Goal: Book appointment/travel/reservation

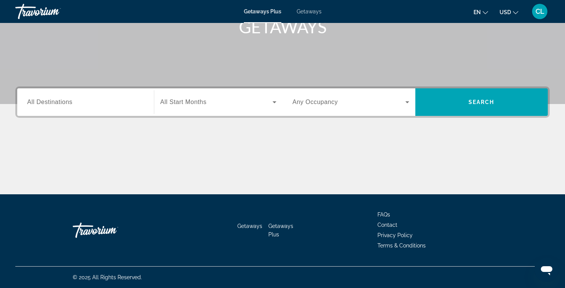
scroll to position [171, 0]
click at [273, 107] on icon "Search widget" at bounding box center [274, 102] width 9 height 9
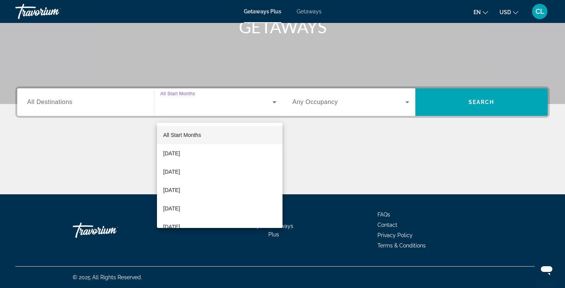
scroll to position [229, 0]
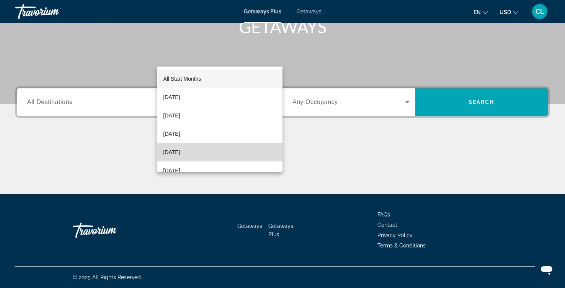
click at [215, 150] on mat-option "[DATE]" at bounding box center [220, 152] width 126 height 18
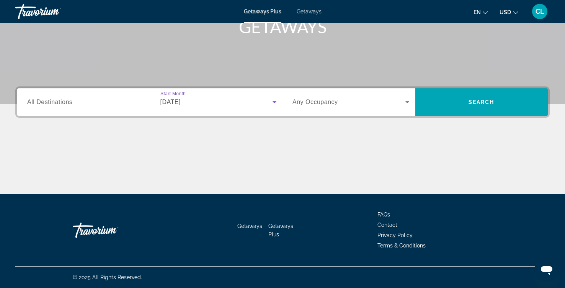
click at [407, 98] on icon "Search widget" at bounding box center [407, 102] width 9 height 9
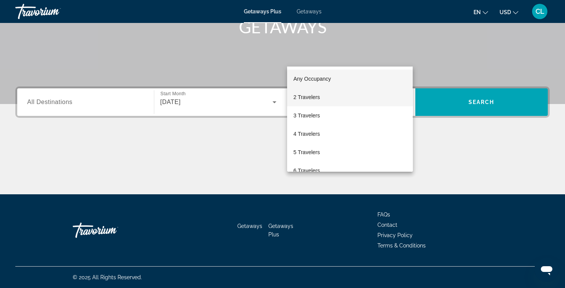
click at [343, 97] on mat-option "2 Travelers" at bounding box center [350, 97] width 126 height 18
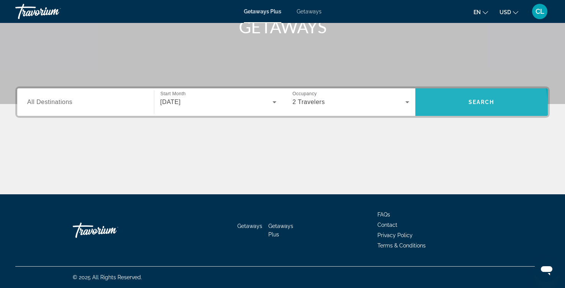
click at [461, 93] on span "Search widget" at bounding box center [481, 102] width 133 height 18
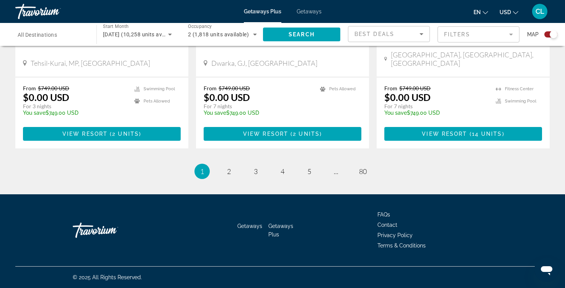
scroll to position [1500, 0]
click at [227, 176] on span "2" at bounding box center [229, 171] width 4 height 8
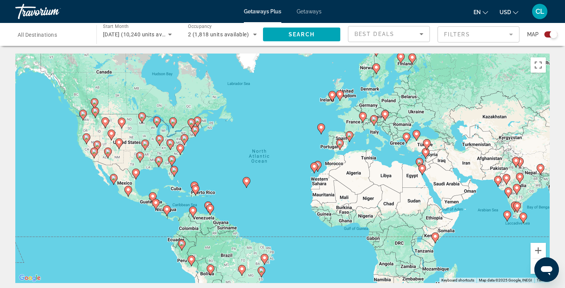
click at [419, 35] on icon "Sort by" at bounding box center [421, 34] width 4 height 2
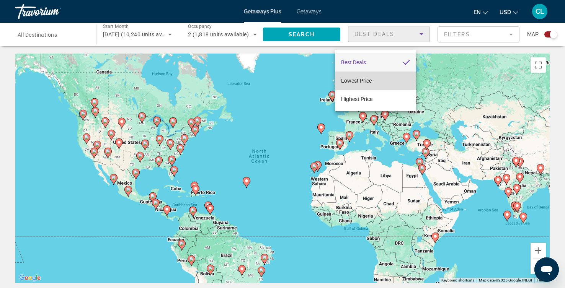
click at [365, 79] on span "Lowest Price" at bounding box center [356, 81] width 31 height 6
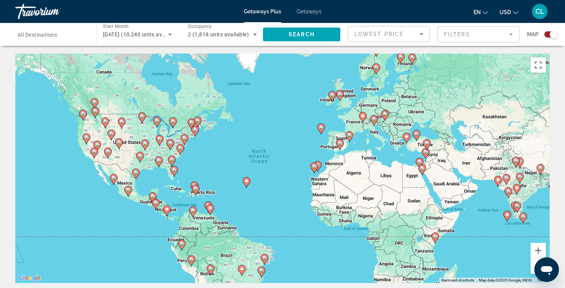
click at [413, 42] on div "Lowest Price" at bounding box center [388, 33] width 81 height 15
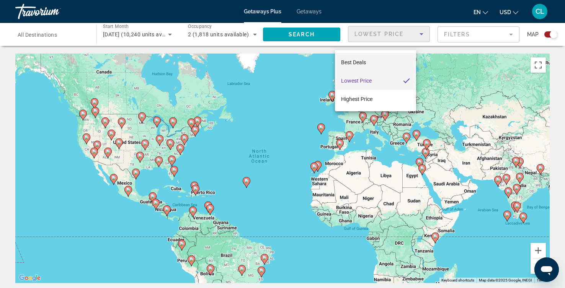
click at [366, 62] on span "Best Deals" at bounding box center [353, 62] width 25 height 6
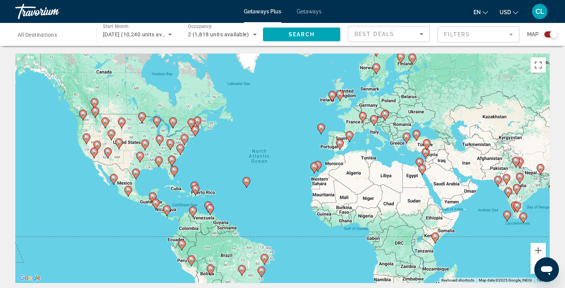
click at [501, 42] on mat-form-field "Filters" at bounding box center [478, 34] width 82 height 16
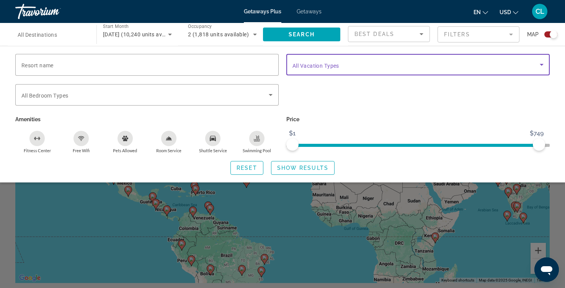
click at [537, 69] on icon "Search widget" at bounding box center [541, 64] width 9 height 9
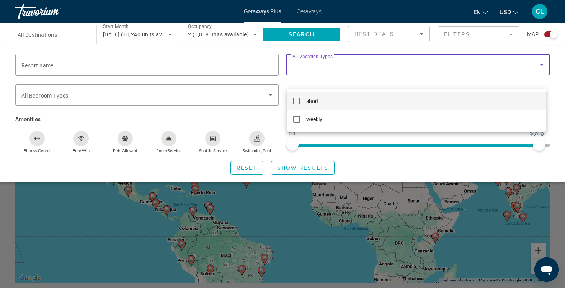
click at [296, 100] on mat-pseudo-checkbox at bounding box center [296, 101] width 7 height 7
click at [283, 194] on div at bounding box center [282, 144] width 565 height 288
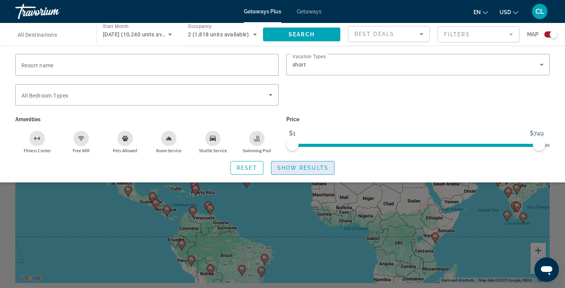
click at [283, 171] on span "Show Results" at bounding box center [302, 168] width 51 height 6
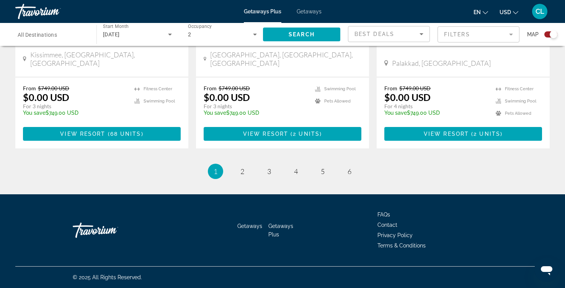
scroll to position [1500, 0]
click at [236, 178] on link "page 2" at bounding box center [242, 171] width 13 height 13
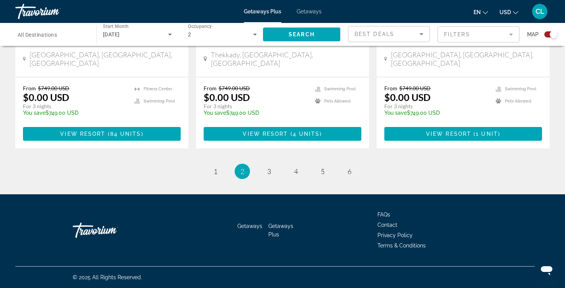
scroll to position [1329, 0]
click at [299, 38] on span "Search" at bounding box center [302, 34] width 26 height 6
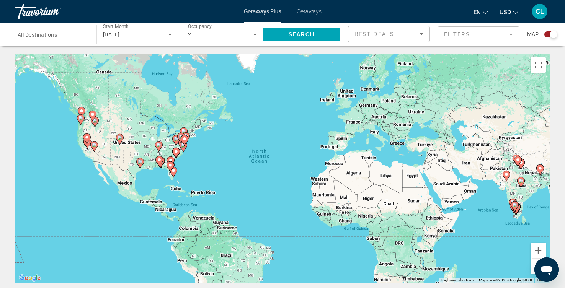
click at [322, 15] on span "Getaways" at bounding box center [309, 11] width 25 height 6
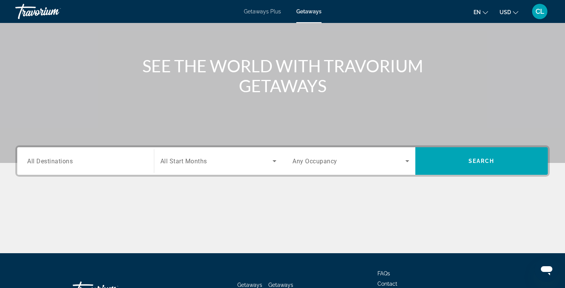
scroll to position [128, 0]
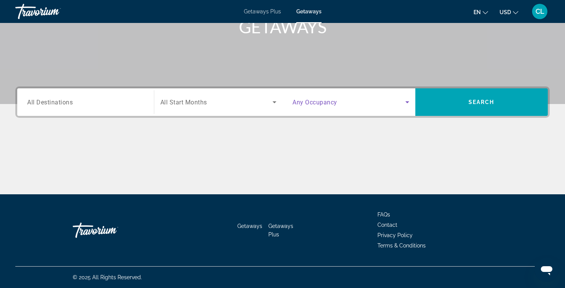
click at [405, 107] on icon "Search widget" at bounding box center [407, 102] width 9 height 9
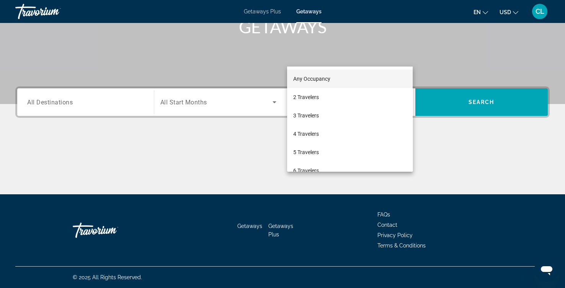
scroll to position [229, 0]
click at [313, 98] on span "2 Travelers" at bounding box center [306, 97] width 26 height 9
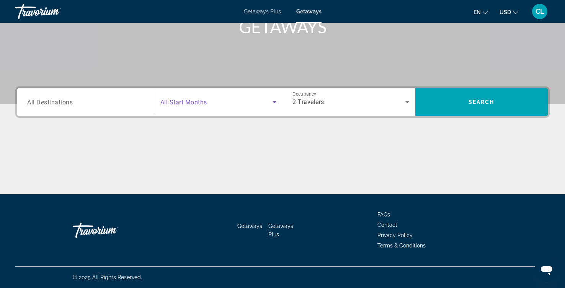
click at [274, 101] on icon "Search widget" at bounding box center [275, 102] width 4 height 2
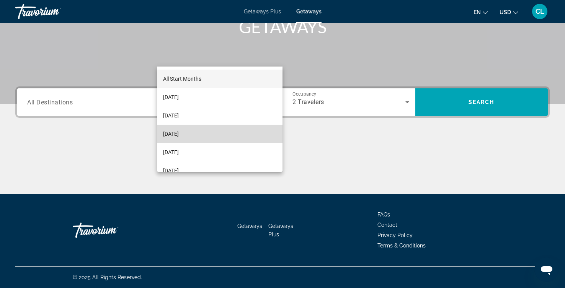
click at [179, 132] on span "[DATE]" at bounding box center [171, 133] width 16 height 9
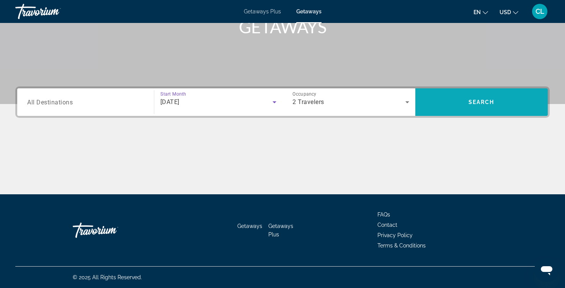
click at [478, 93] on span "Search widget" at bounding box center [481, 102] width 133 height 18
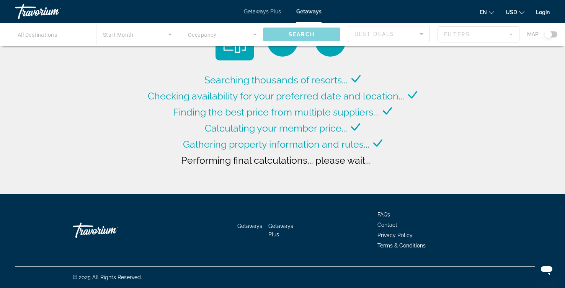
scroll to position [30, 0]
click at [252, 15] on span "Getaways Plus" at bounding box center [262, 11] width 37 height 6
